Goal: Task Accomplishment & Management: Manage account settings

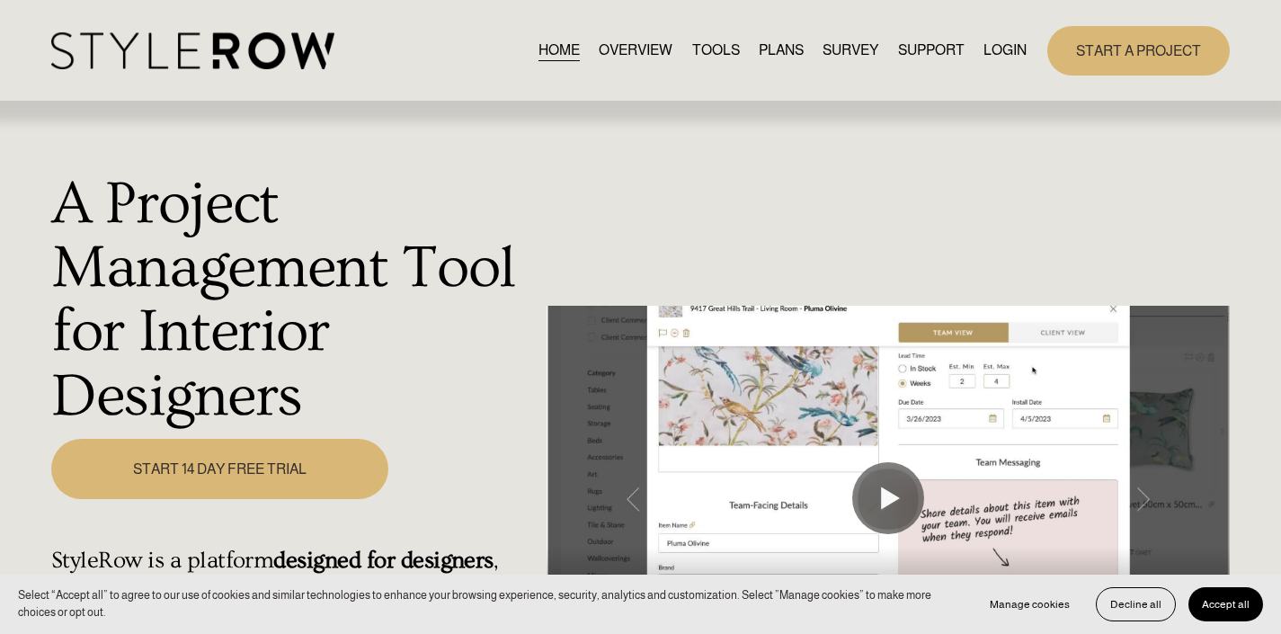
click at [1003, 50] on link "LOGIN" at bounding box center [1004, 51] width 43 height 24
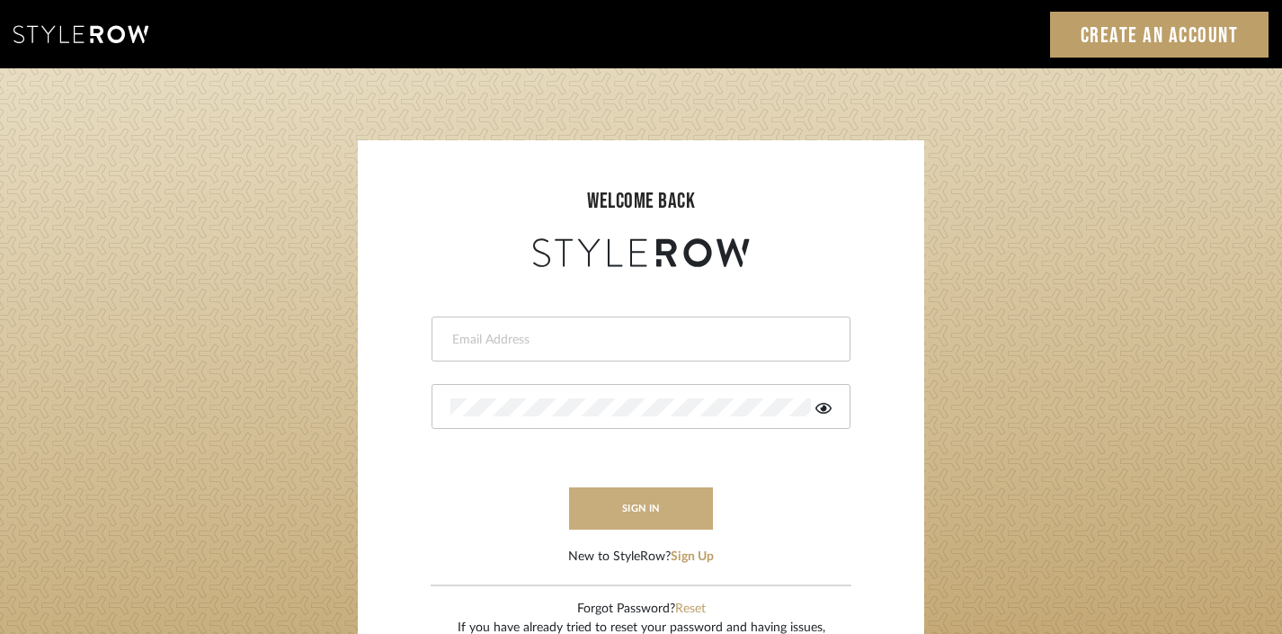
type input "divya.aok@gmail.com"
click at [629, 504] on button "sign in" at bounding box center [641, 508] width 144 height 42
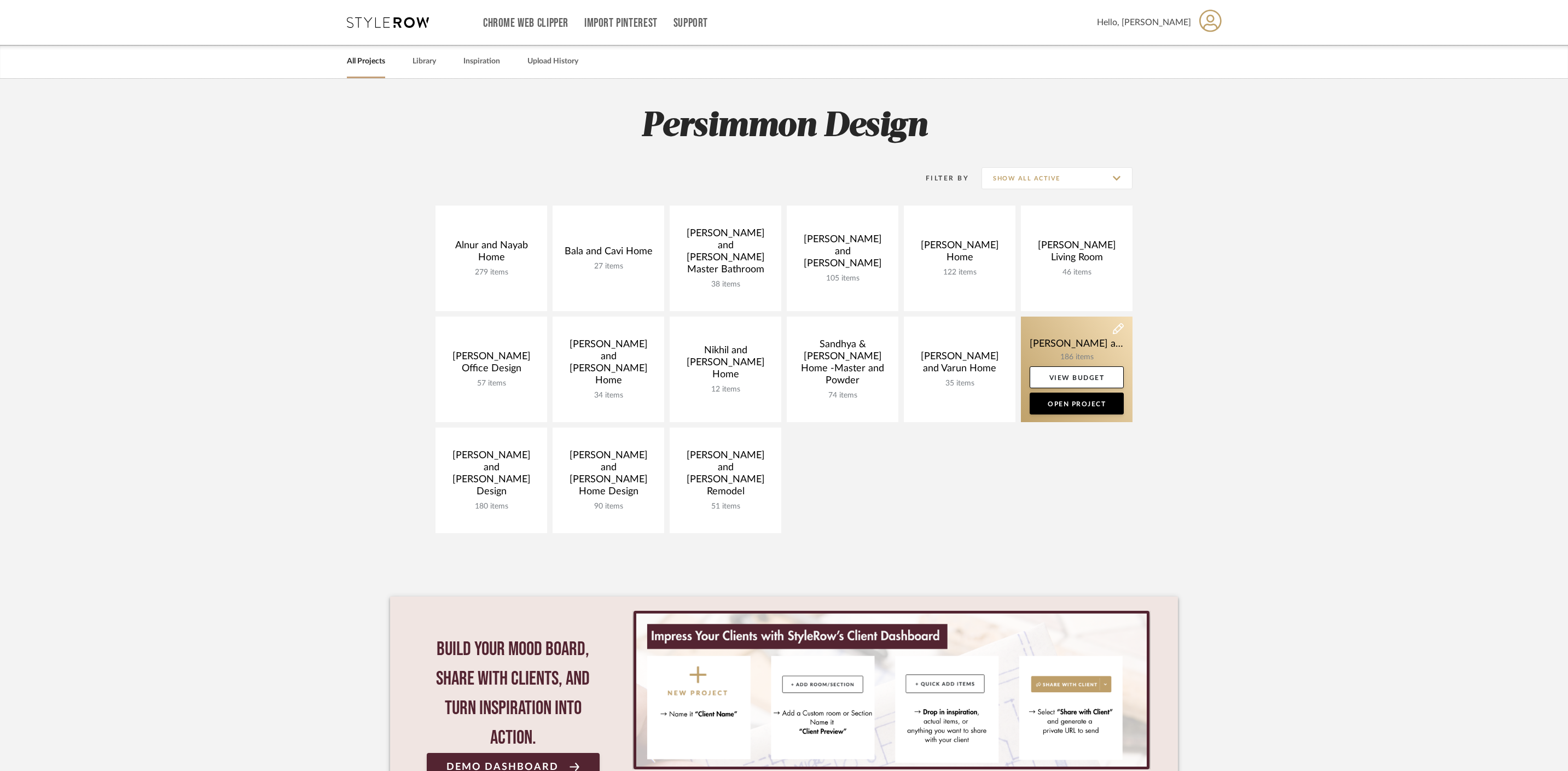
click at [1080, 332] on link at bounding box center [1076, 369] width 111 height 105
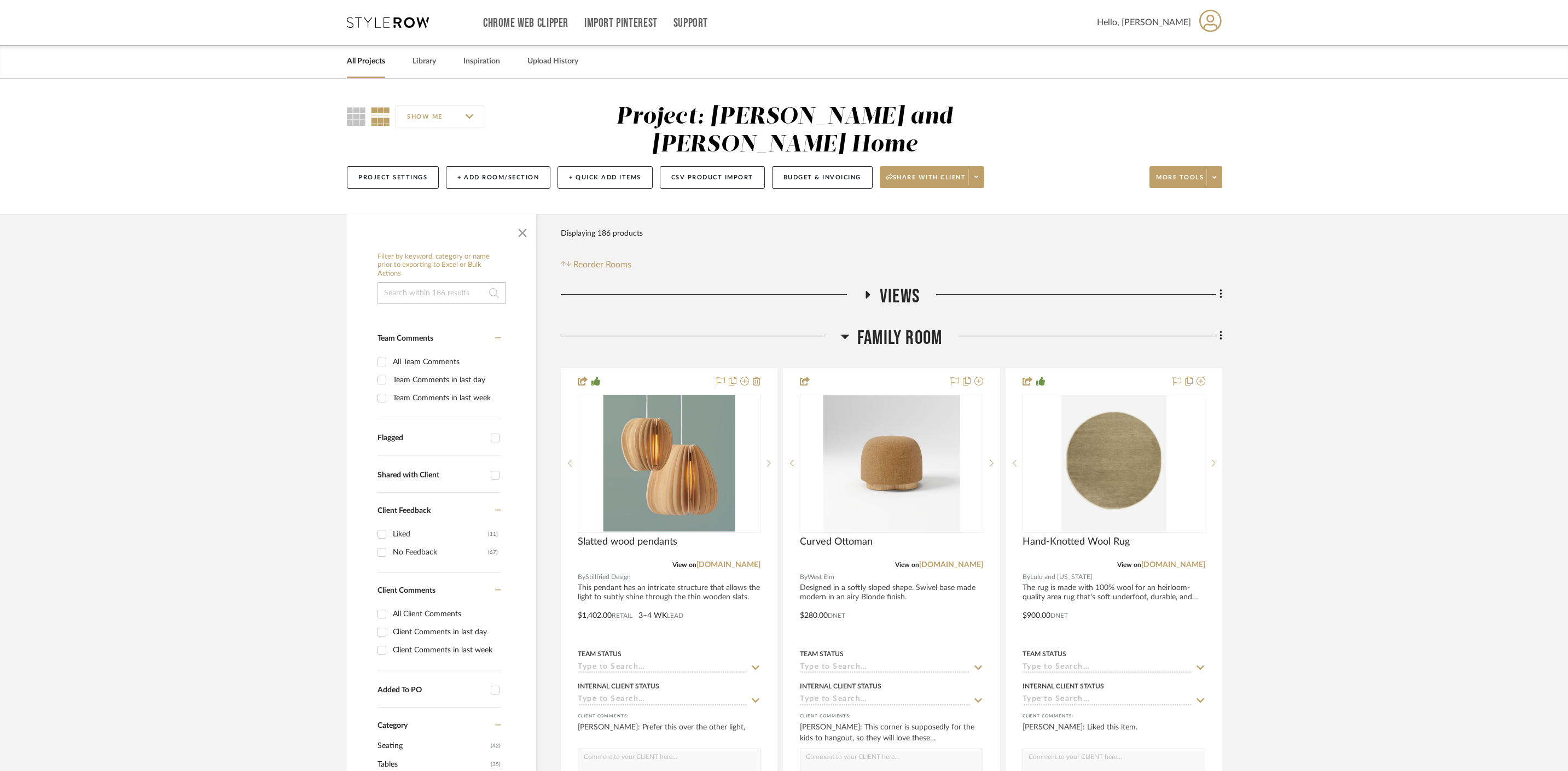
click at [848, 330] on icon at bounding box center [844, 337] width 8 height 13
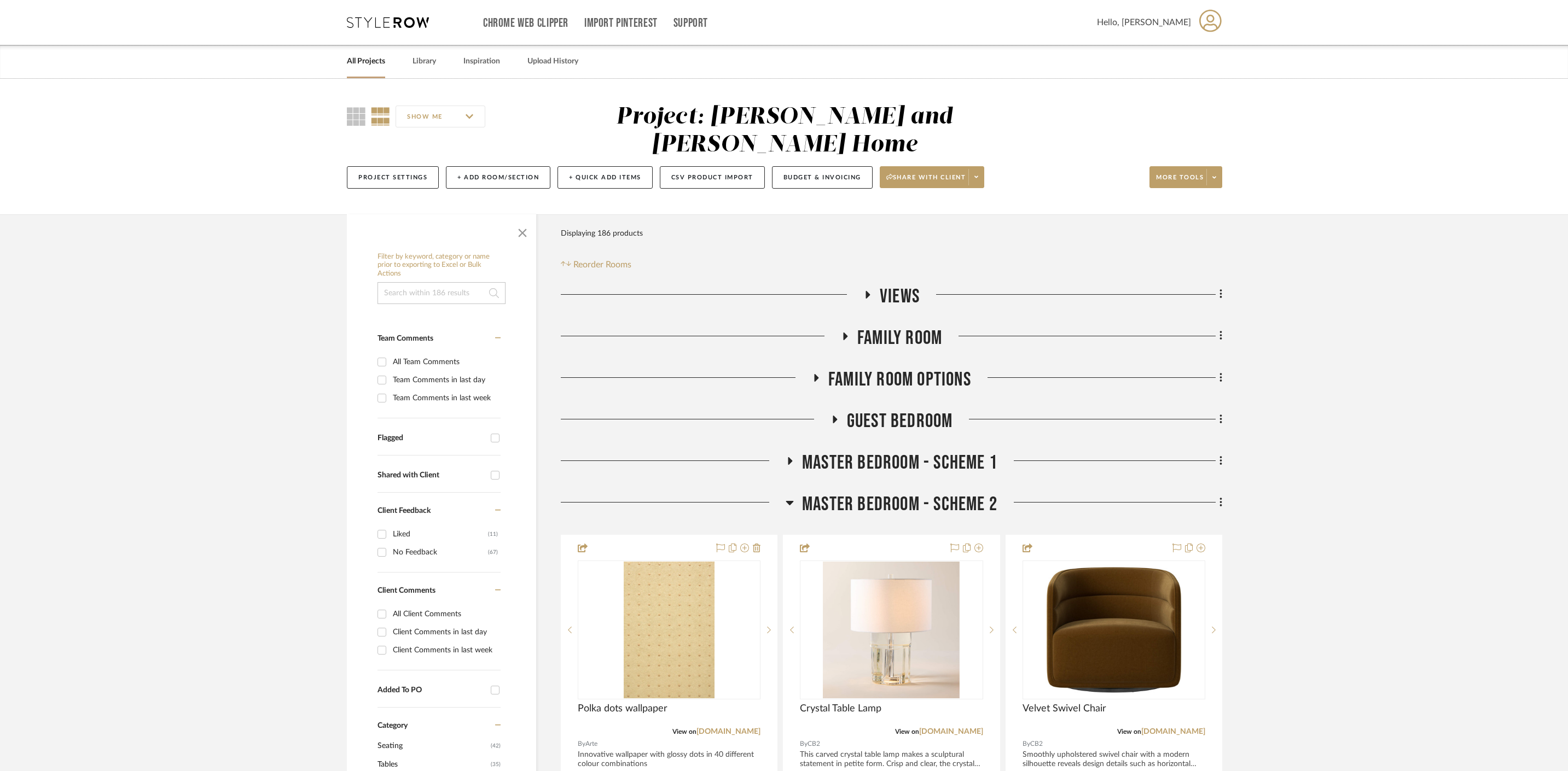
click at [793, 457] on icon at bounding box center [790, 461] width 13 height 8
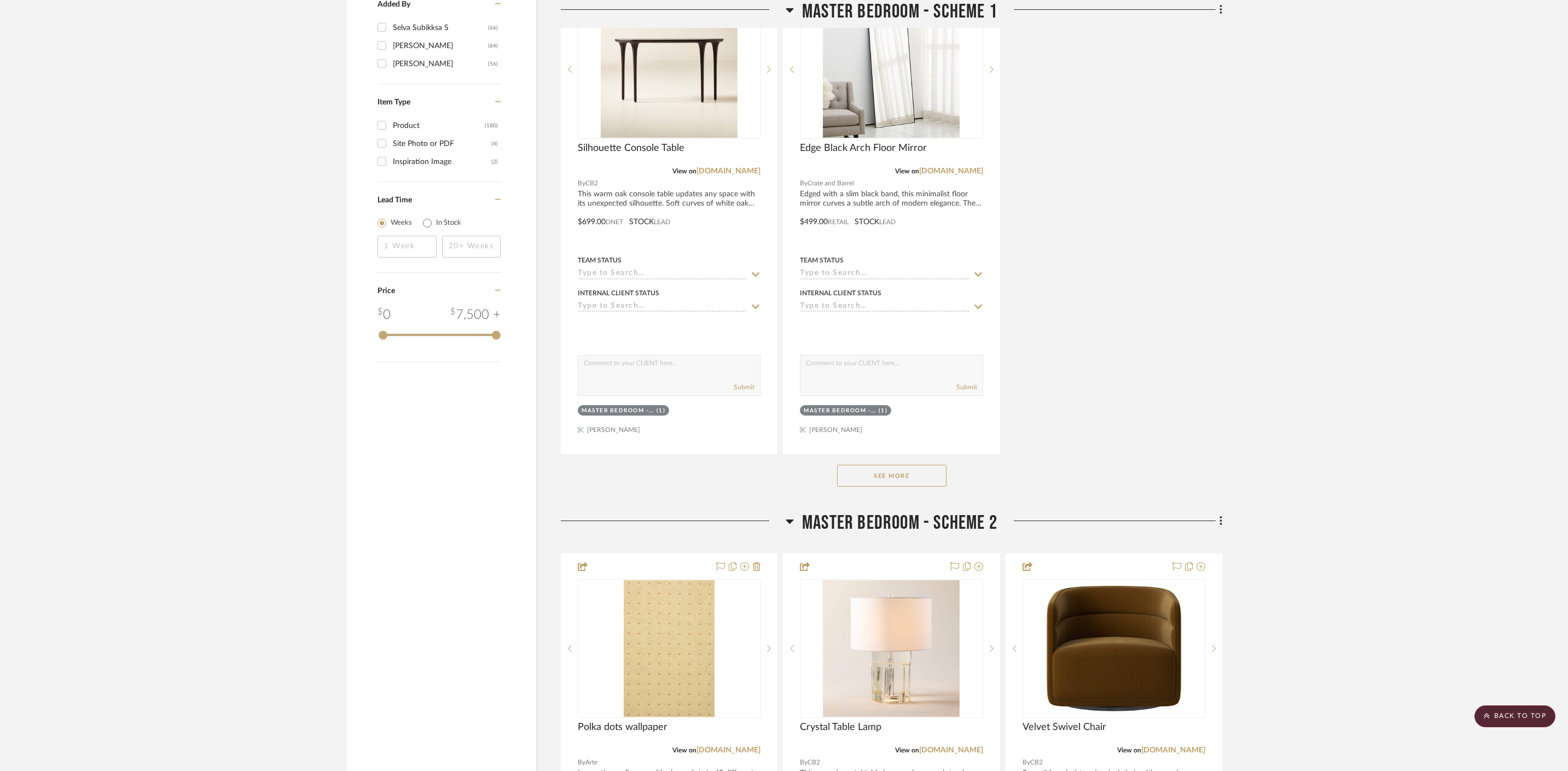
scroll to position [1490, 0]
click at [895, 464] on button "See More" at bounding box center [892, 475] width 110 height 22
